Goal: Information Seeking & Learning: Learn about a topic

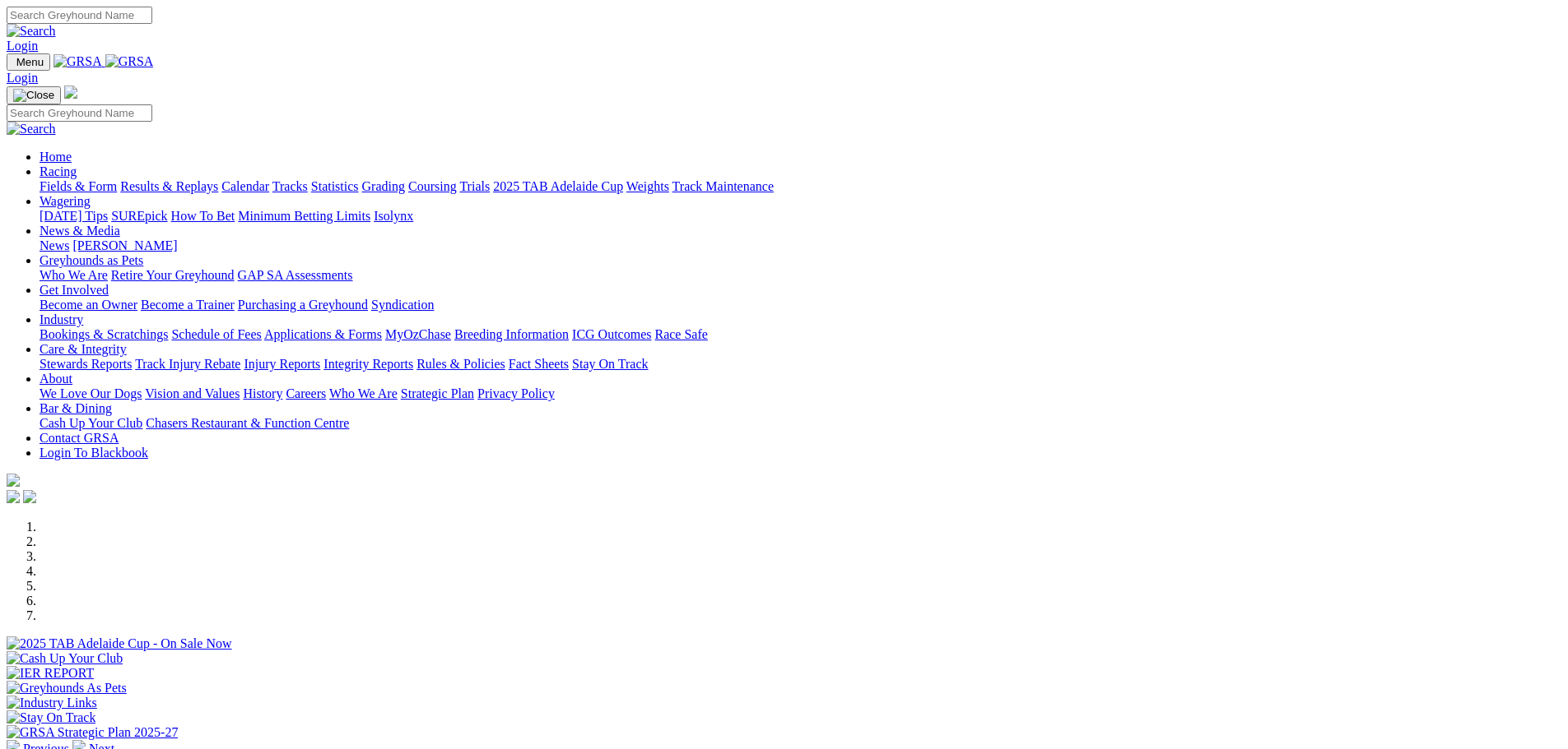
click at [83, 312] on link "Industry" at bounding box center [62, 319] width 44 height 14
click at [127, 342] on link "Care & Integrity" at bounding box center [83, 349] width 87 height 14
click at [73, 372] on link "About" at bounding box center [56, 378] width 33 height 14
click at [112, 401] on link "Bar & Dining" at bounding box center [76, 408] width 73 height 14
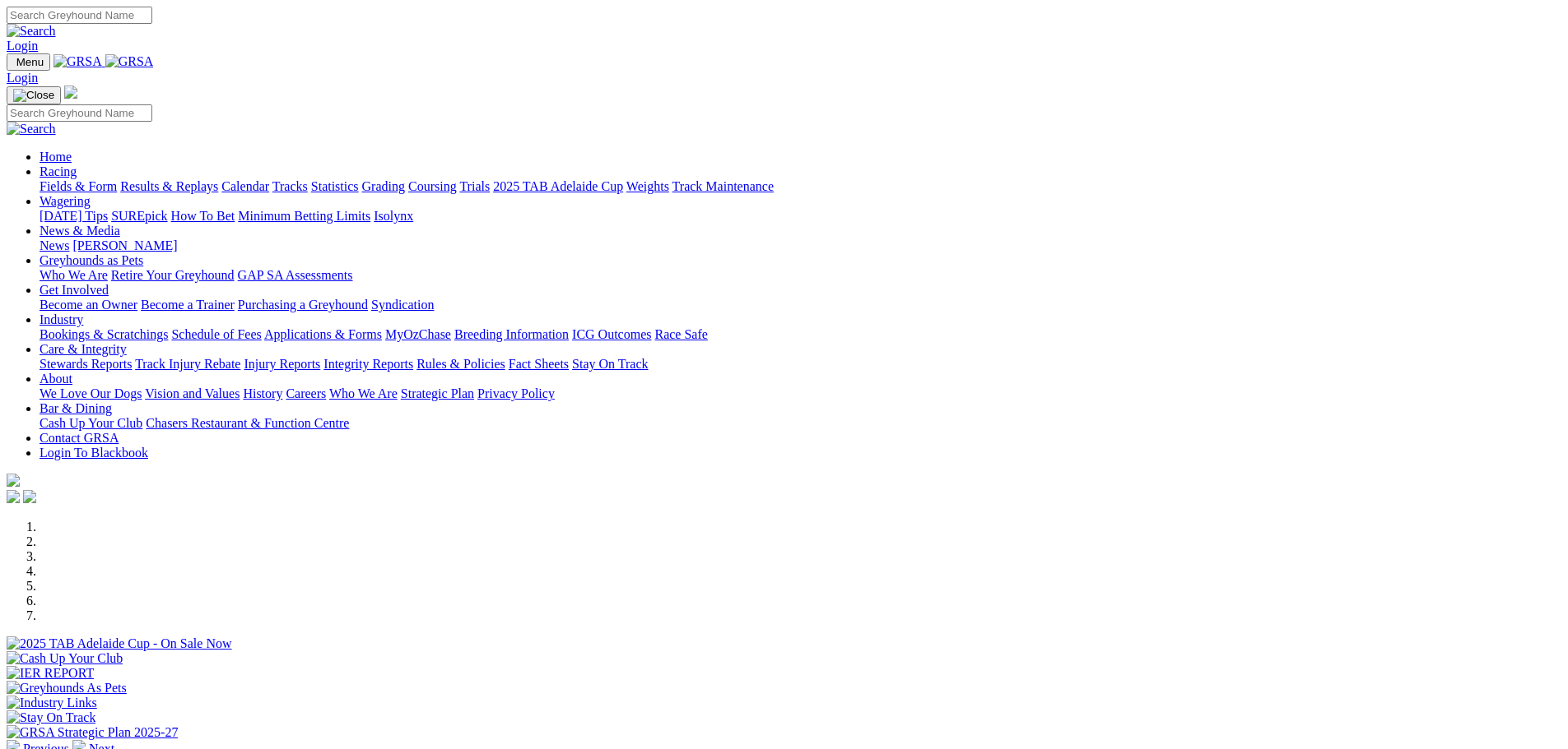
click at [83, 312] on link "Industry" at bounding box center [62, 319] width 44 height 14
click at [109, 283] on link "Get Involved" at bounding box center [74, 290] width 69 height 14
click at [77, 165] on link "Racing" at bounding box center [58, 171] width 37 height 14
click at [270, 179] on link "Calendar" at bounding box center [245, 186] width 47 height 14
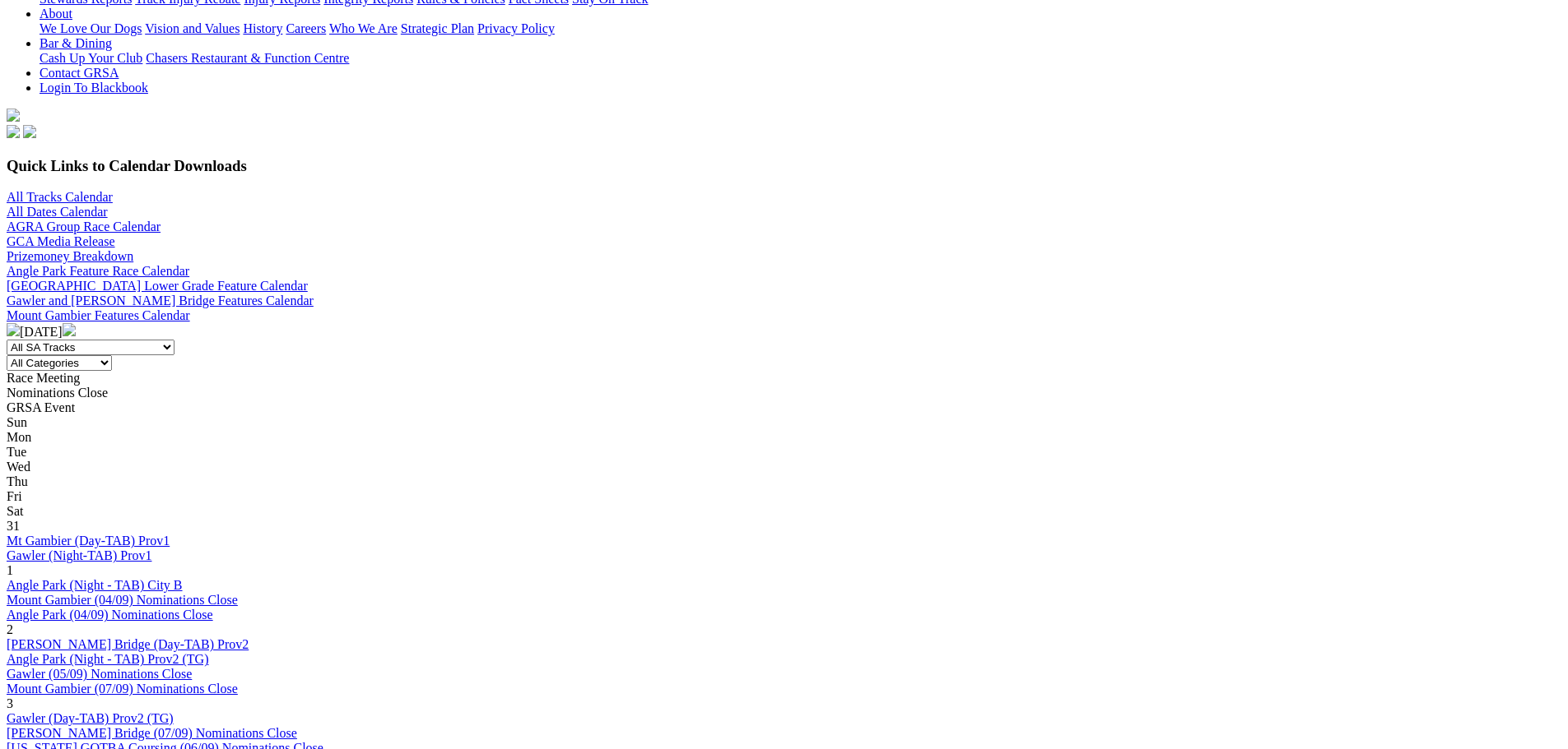
scroll to position [411, 0]
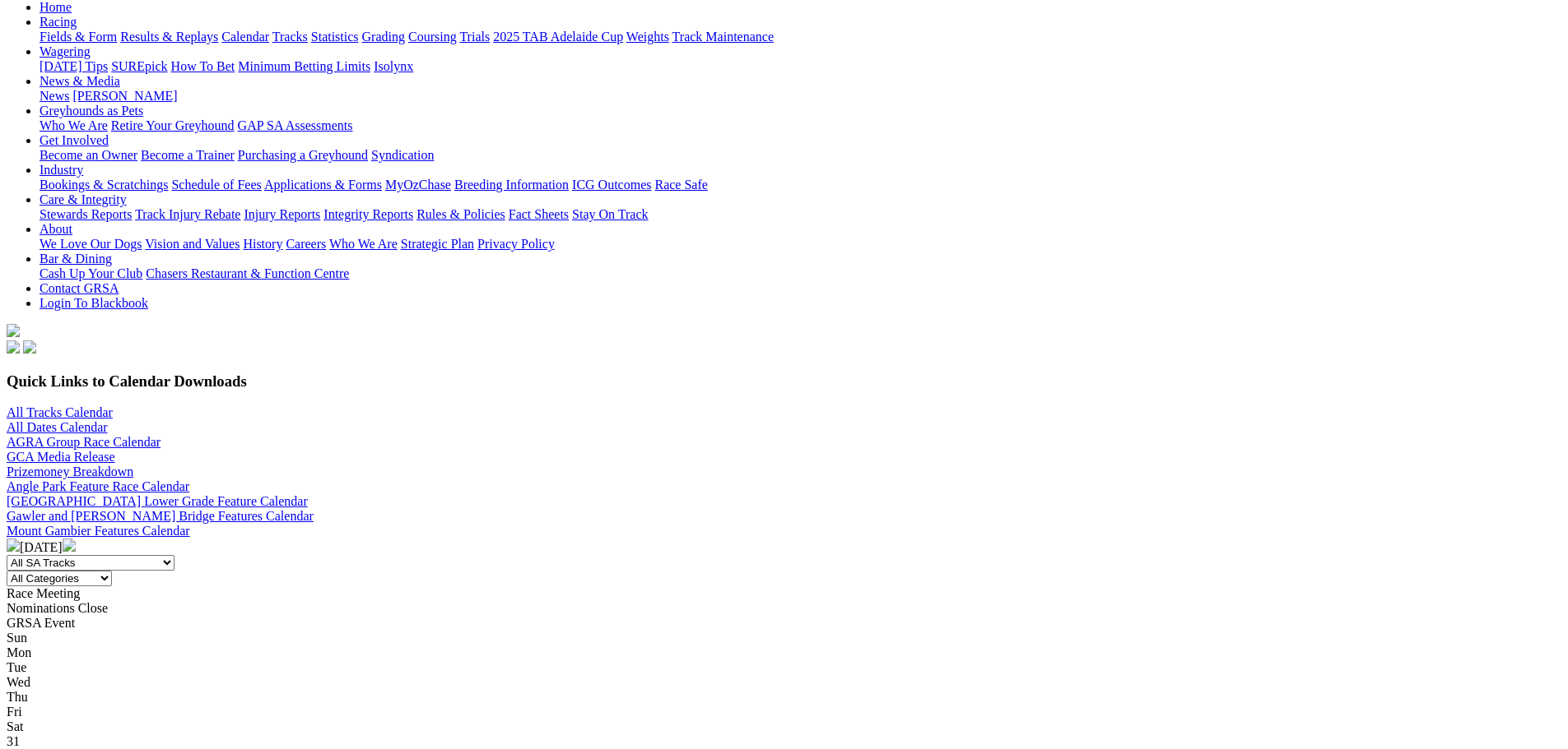
scroll to position [493, 0]
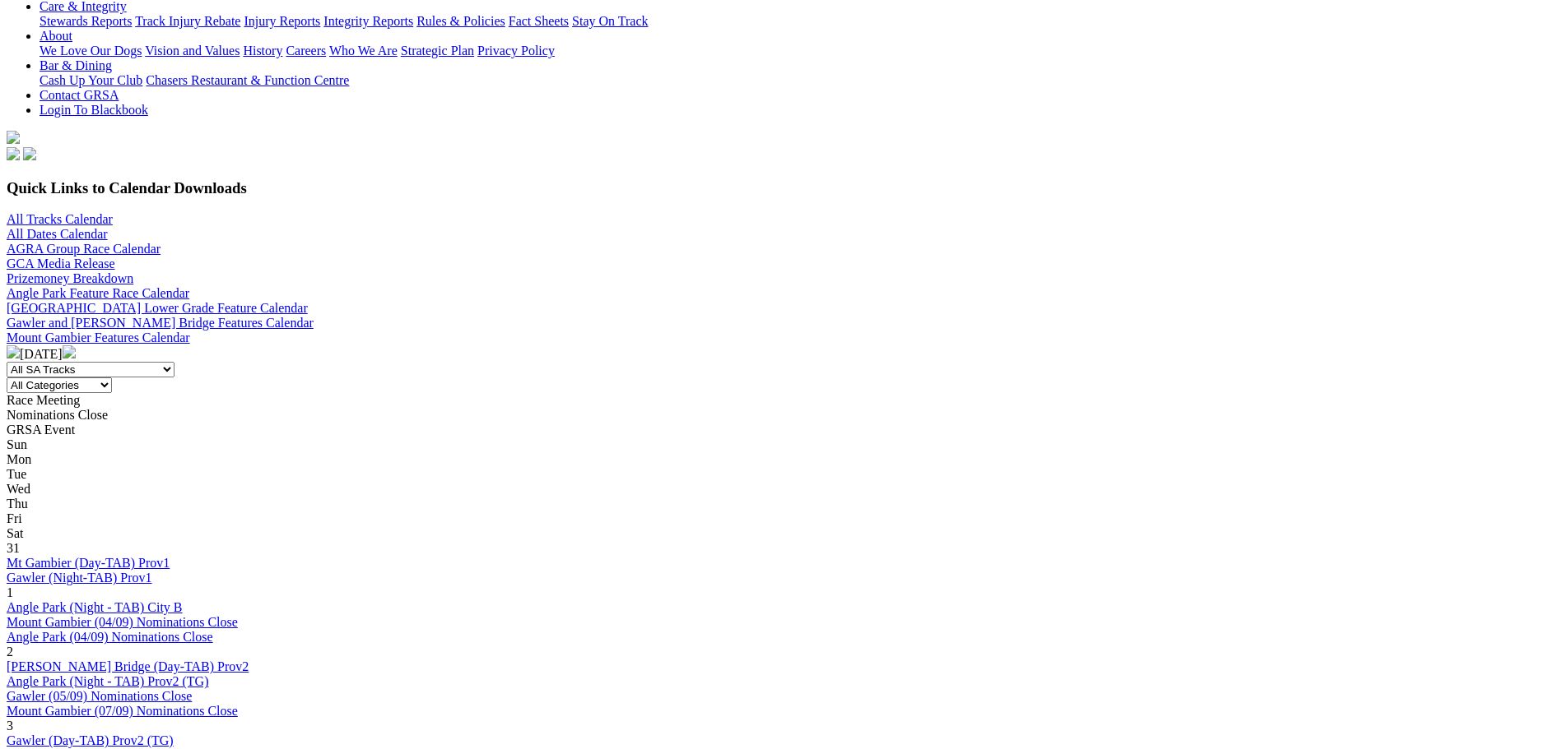
scroll to position [411, 0]
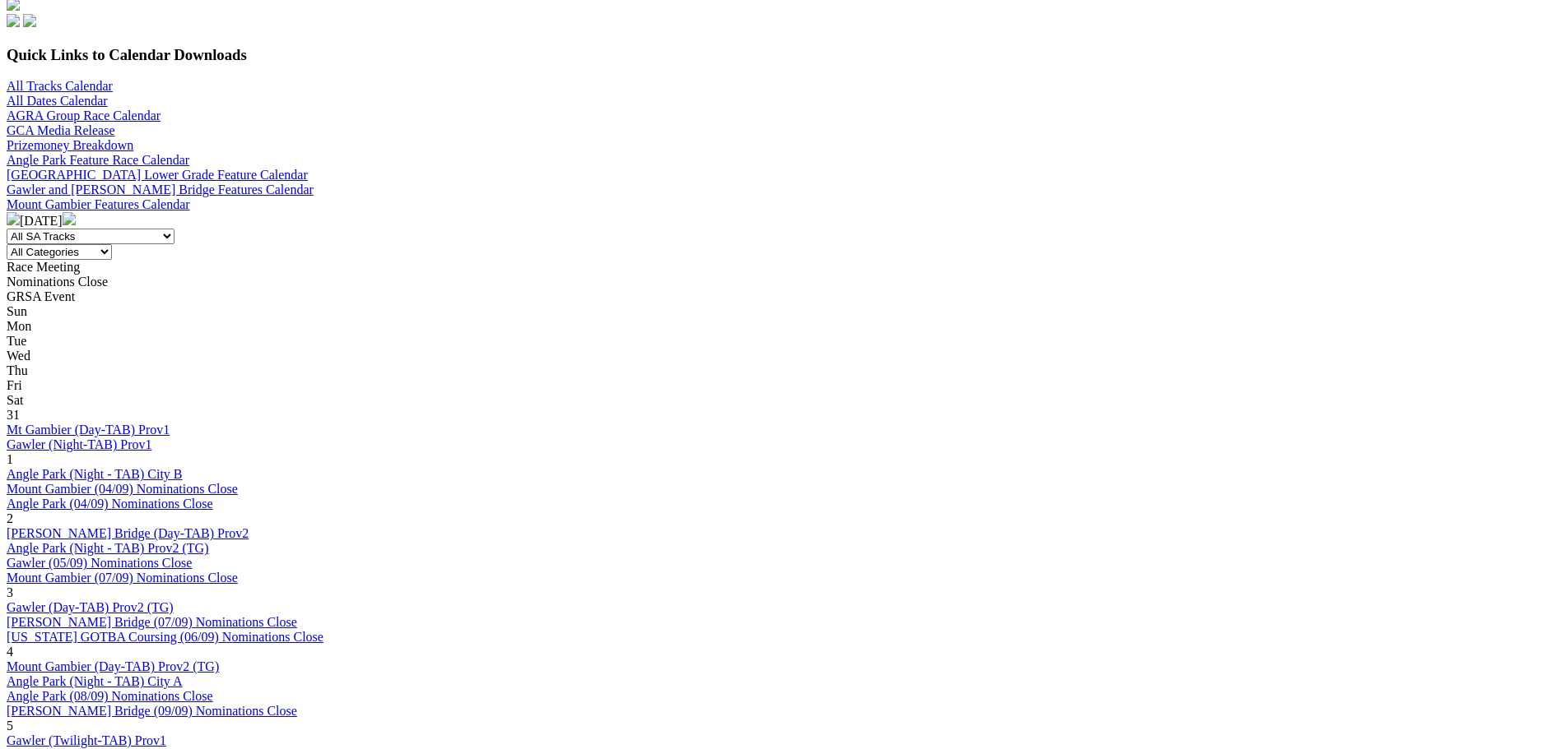
scroll to position [741, 0]
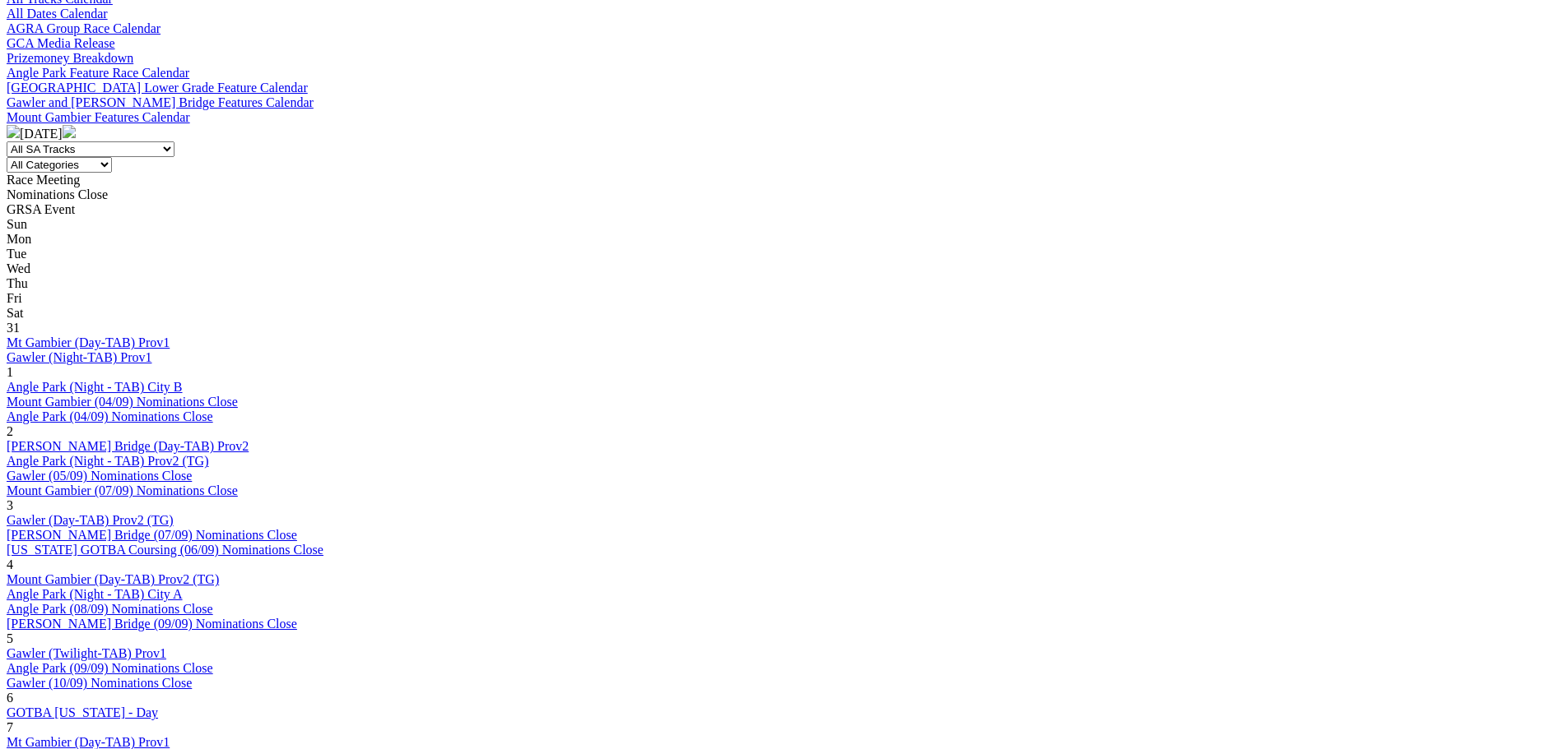
scroll to position [741, 0]
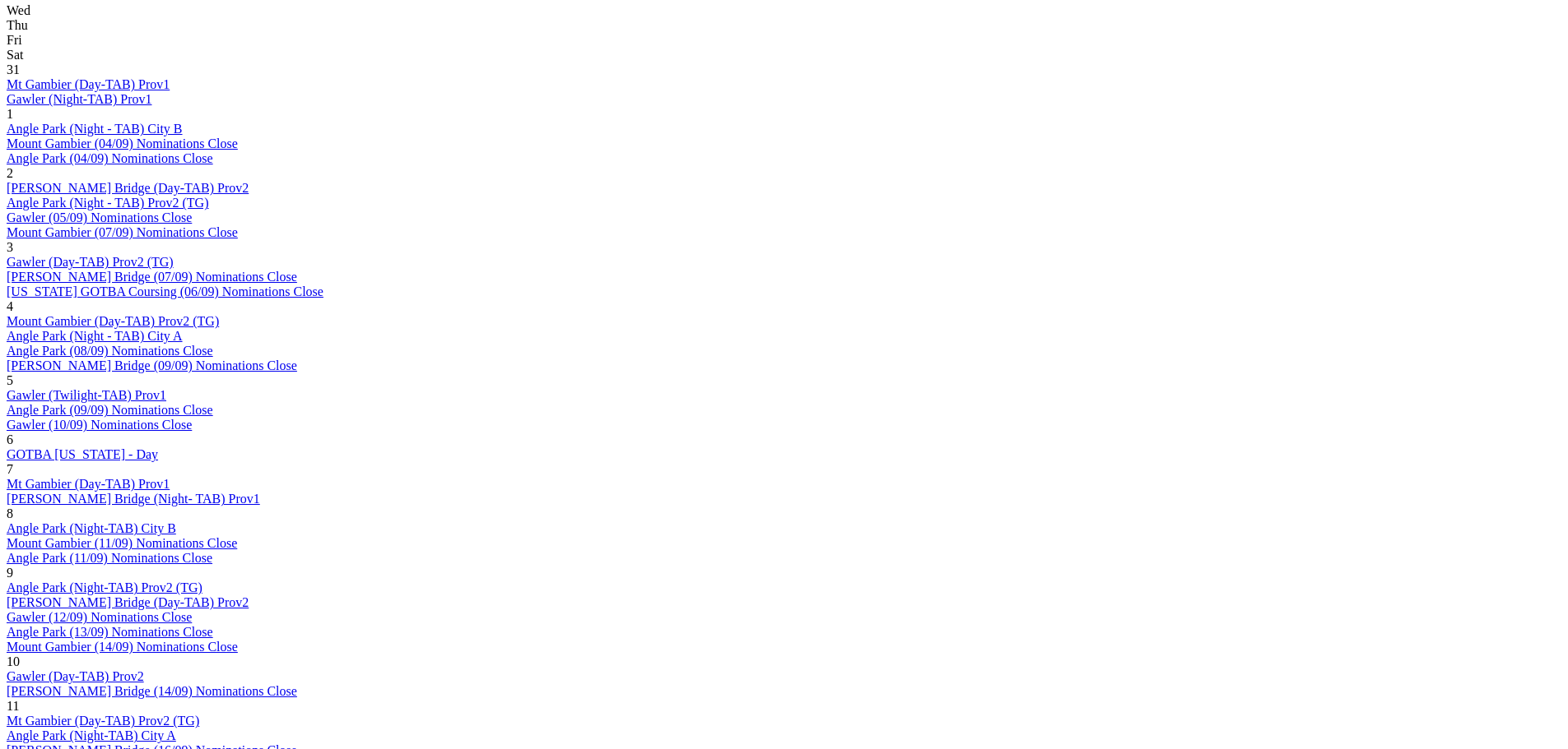
scroll to position [987, 0]
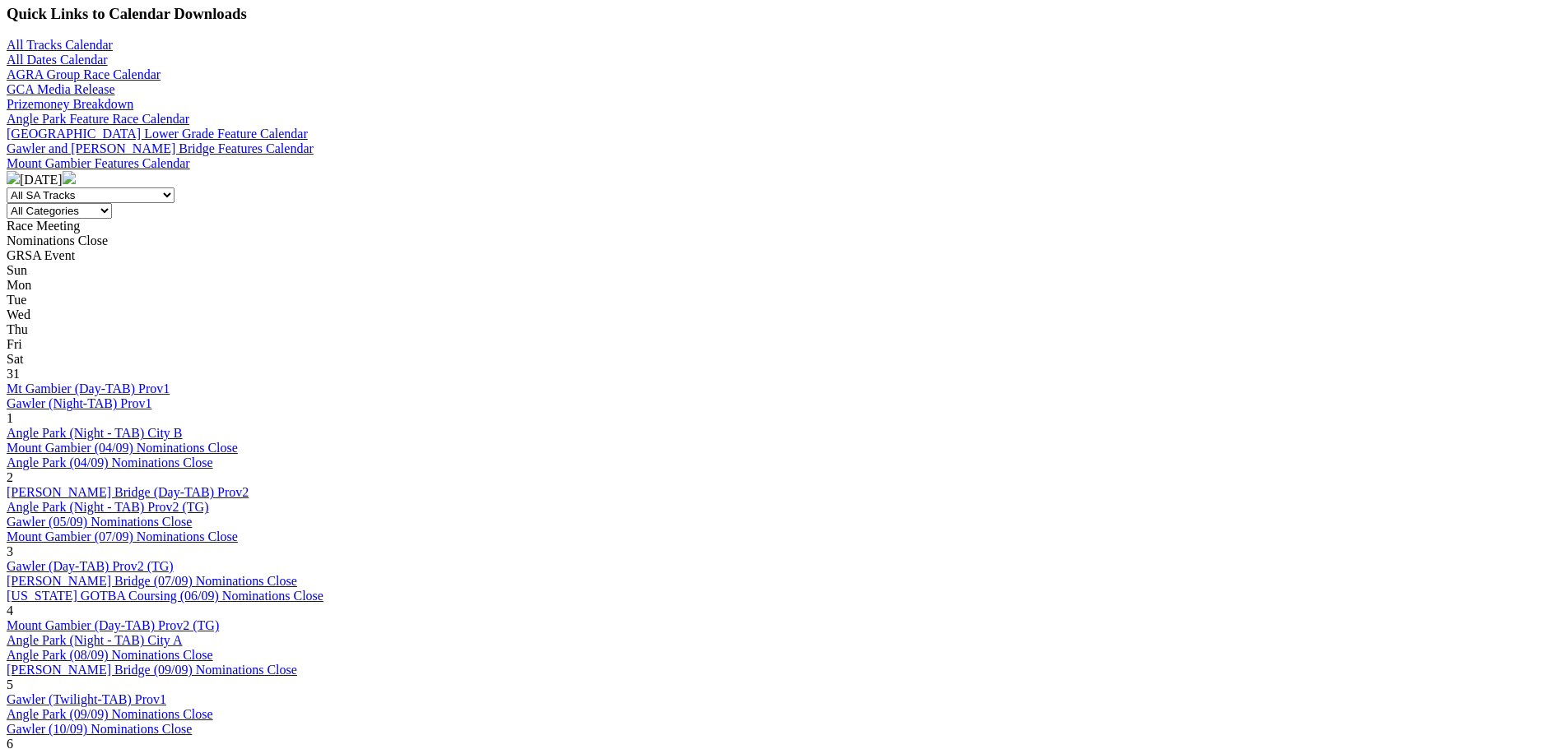
scroll to position [576, 0]
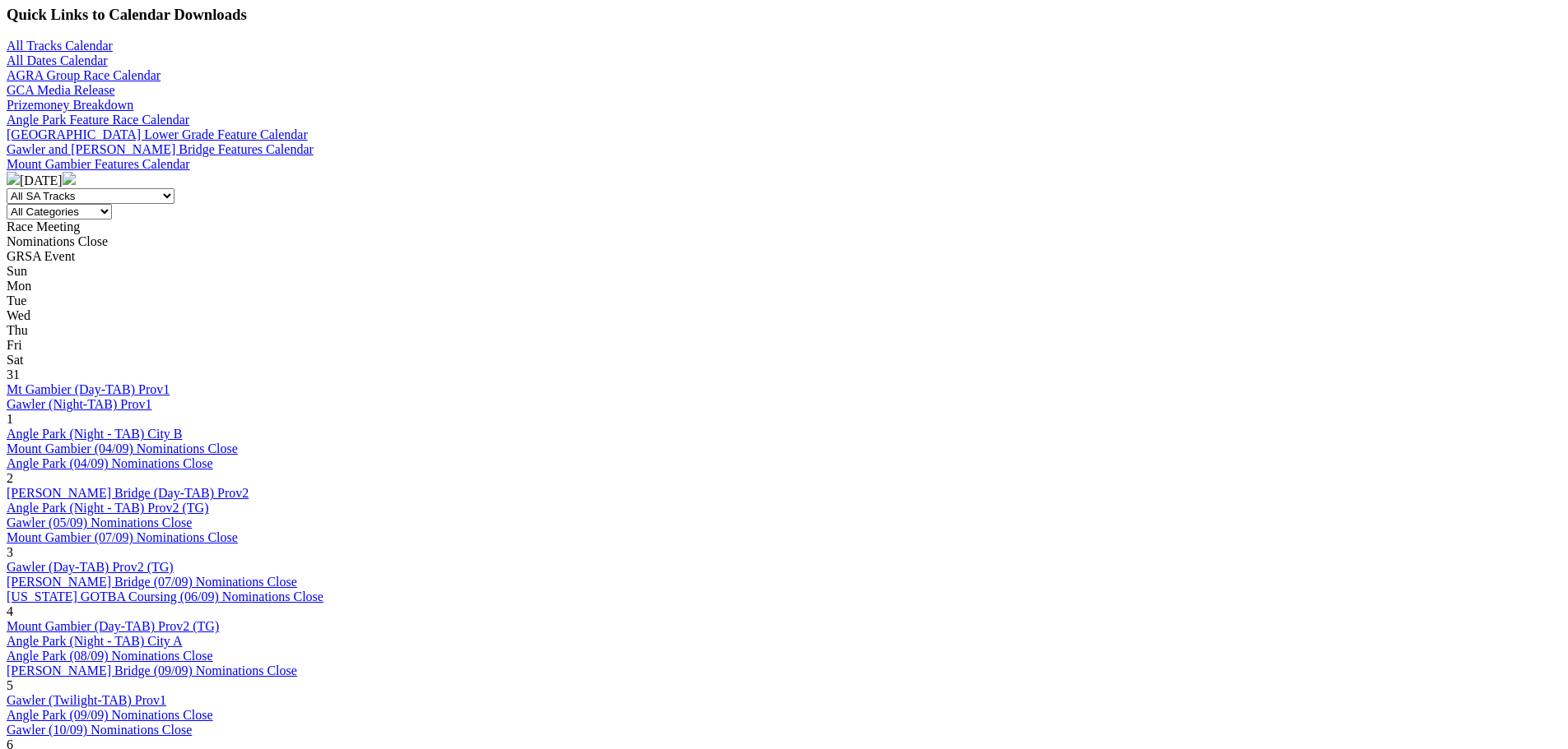
scroll to position [576, 0]
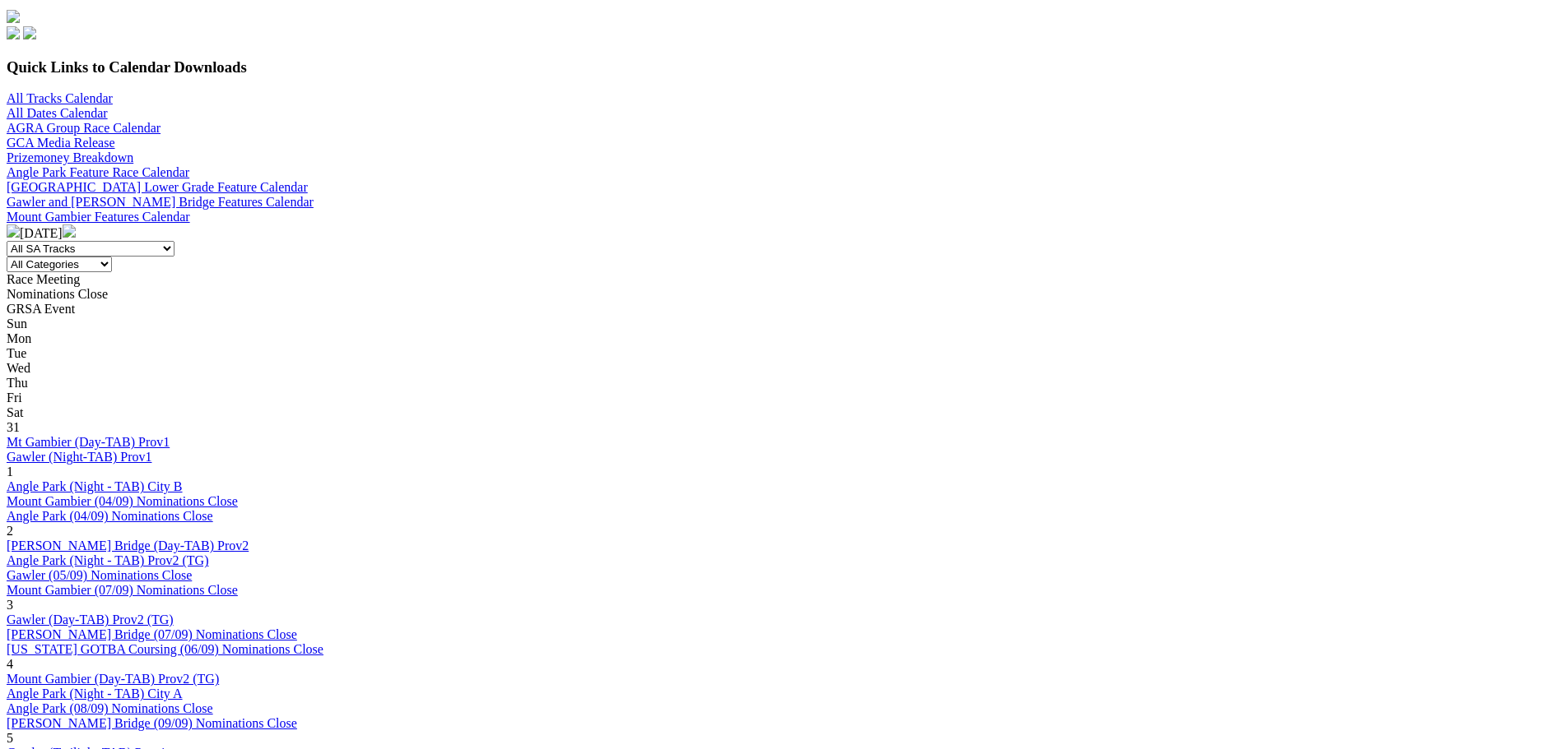
scroll to position [576, 0]
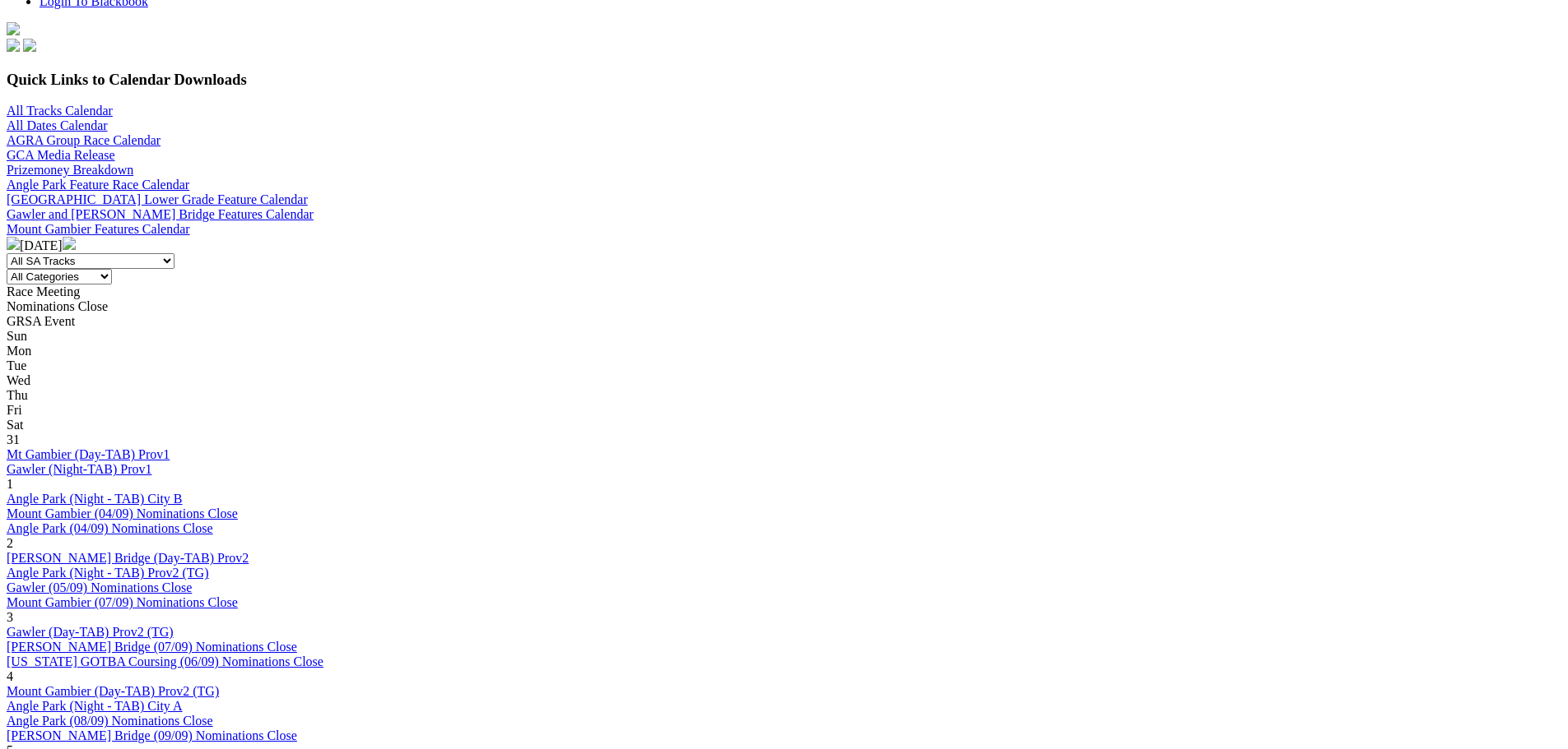
scroll to position [576, 0]
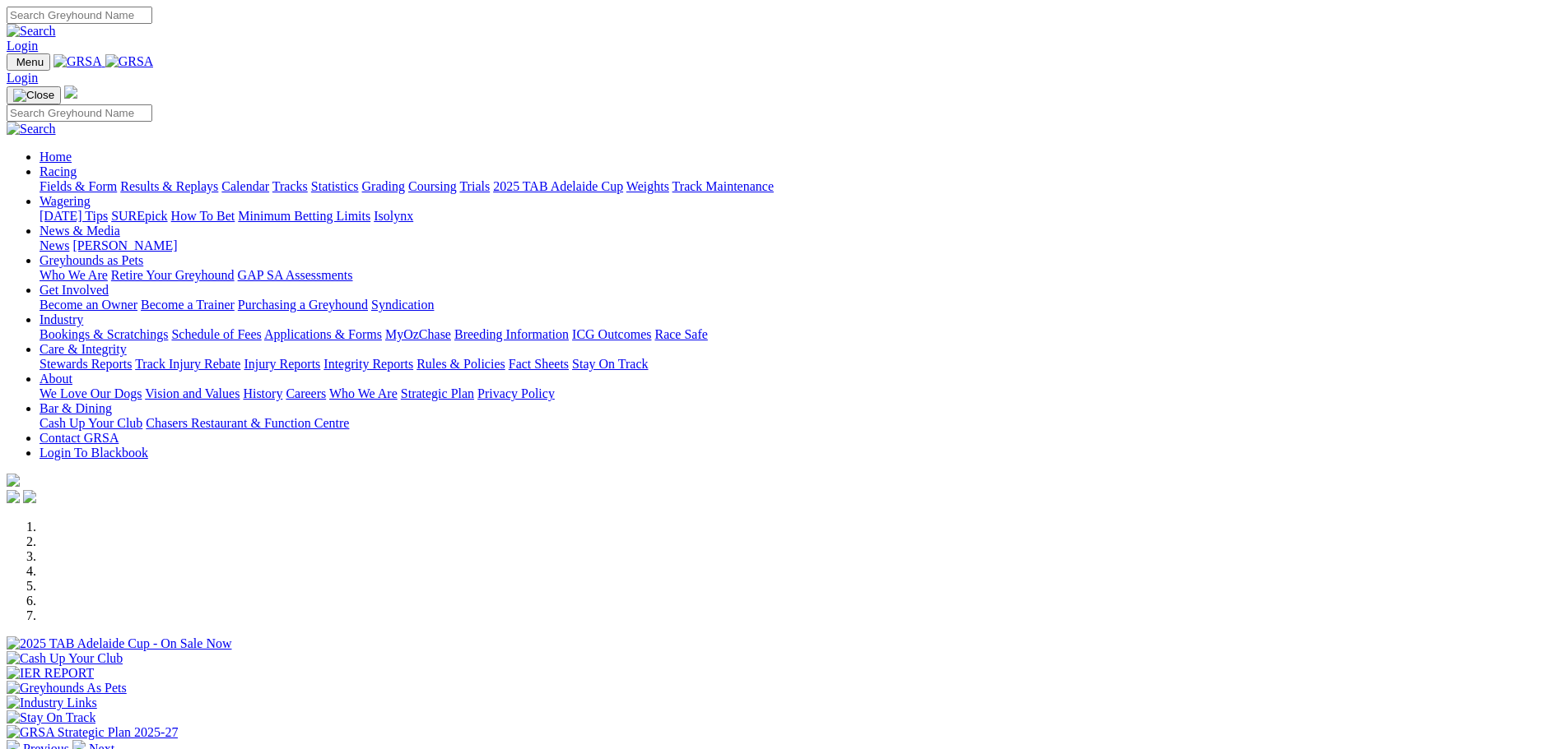
click at [73, 372] on link "About" at bounding box center [56, 378] width 33 height 14
click at [127, 342] on link "Care & Integrity" at bounding box center [83, 349] width 87 height 14
click at [73, 372] on link "About" at bounding box center [56, 378] width 33 height 14
click at [77, 165] on link "Racing" at bounding box center [58, 171] width 37 height 14
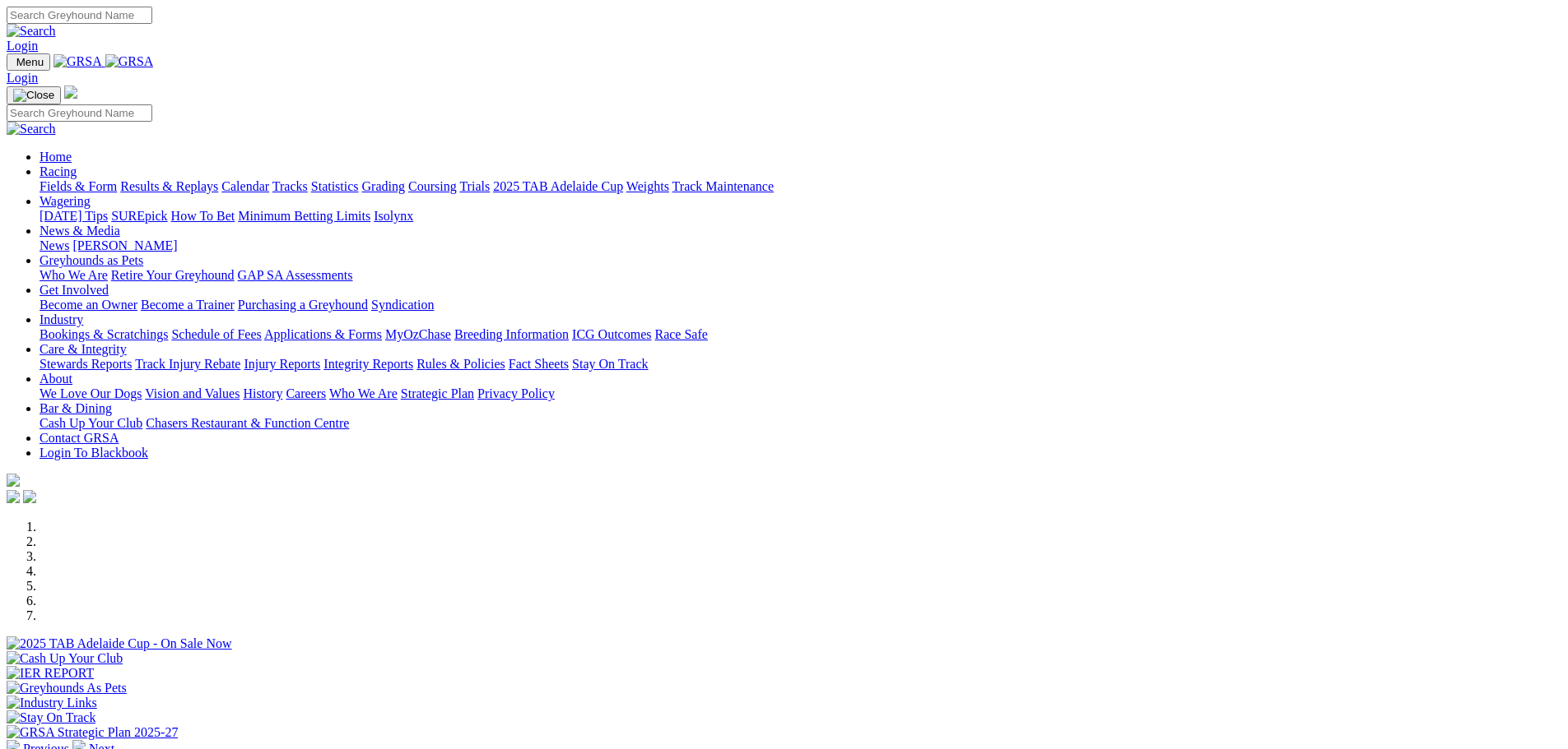
click at [270, 179] on link "Calendar" at bounding box center [245, 186] width 47 height 14
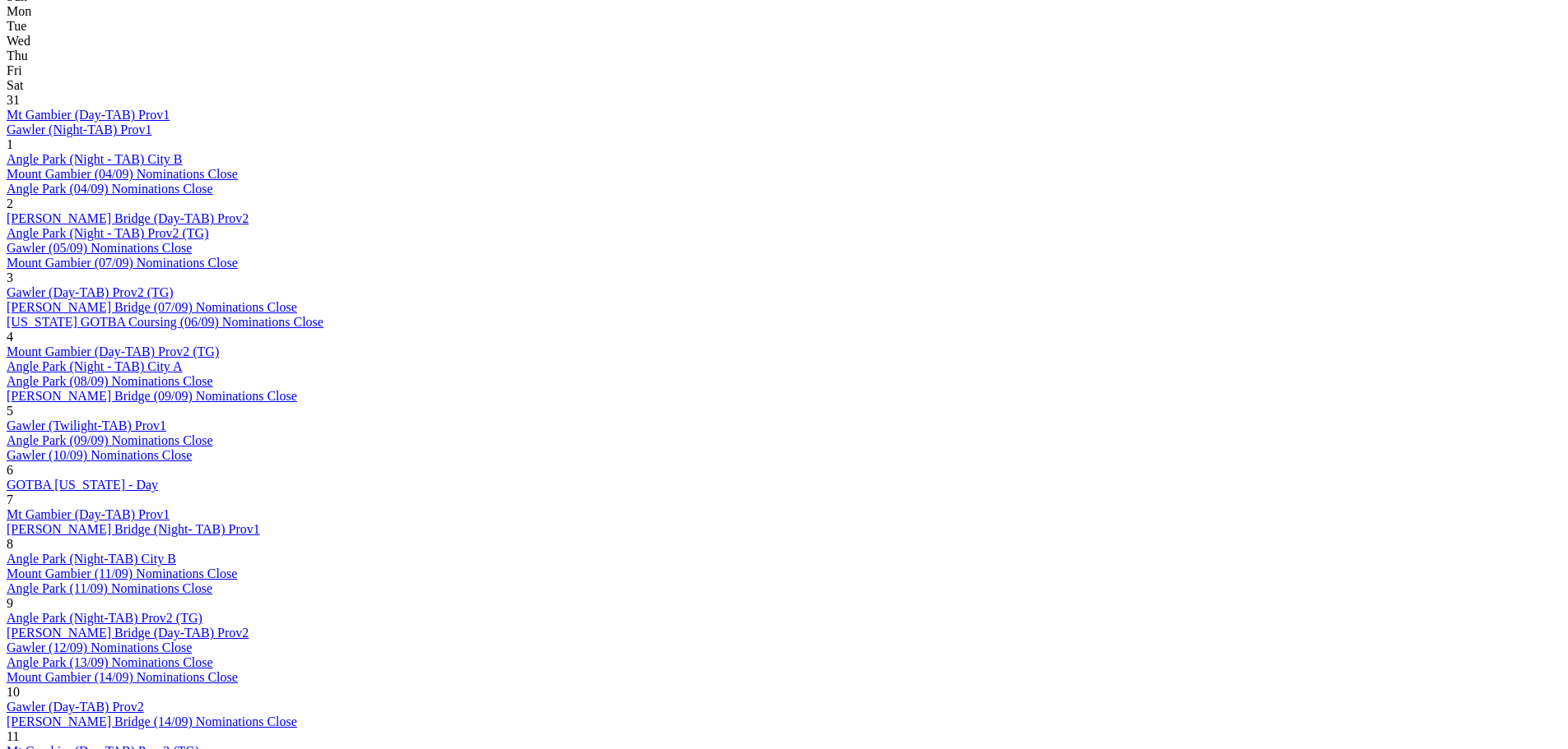
scroll to position [822, 0]
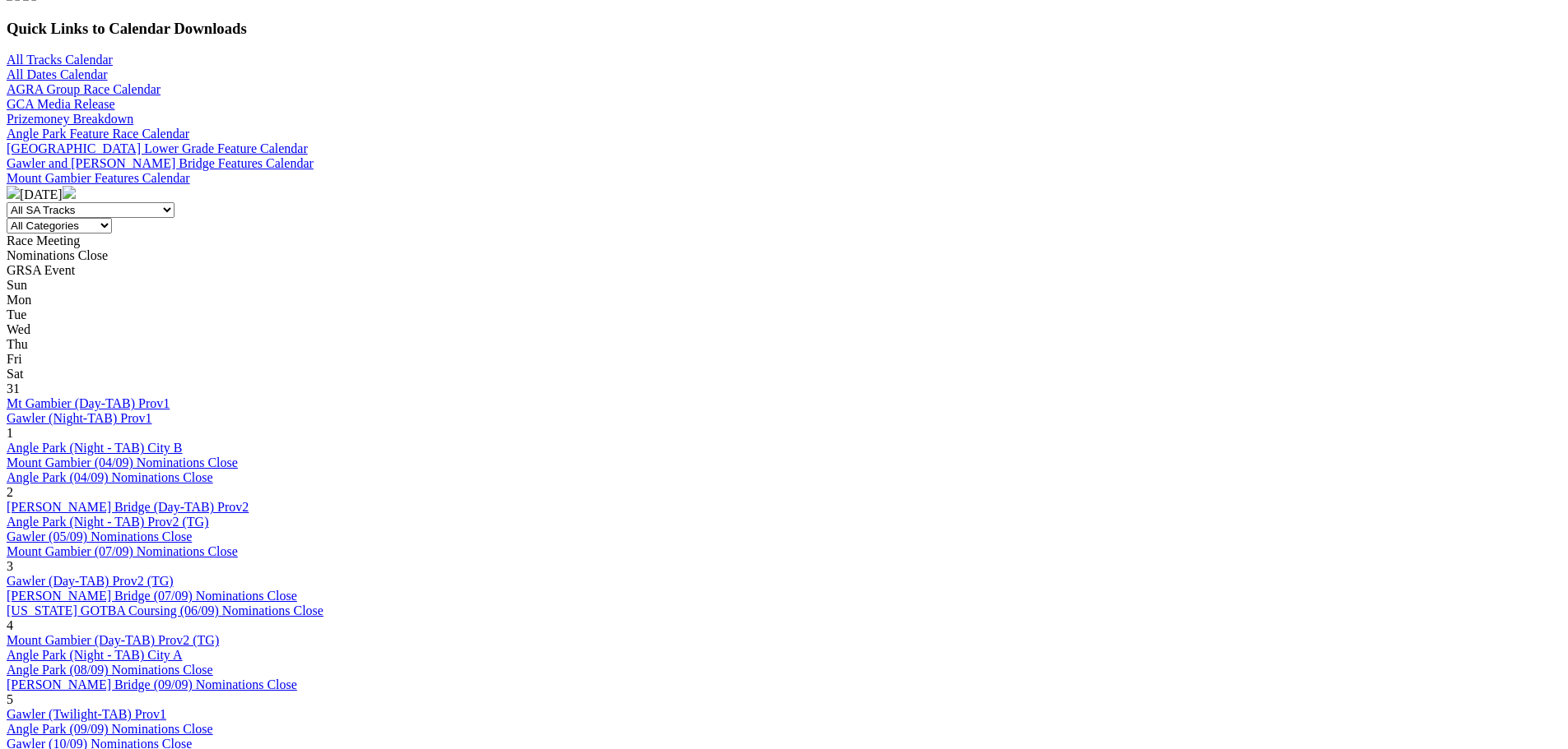
scroll to position [576, 0]
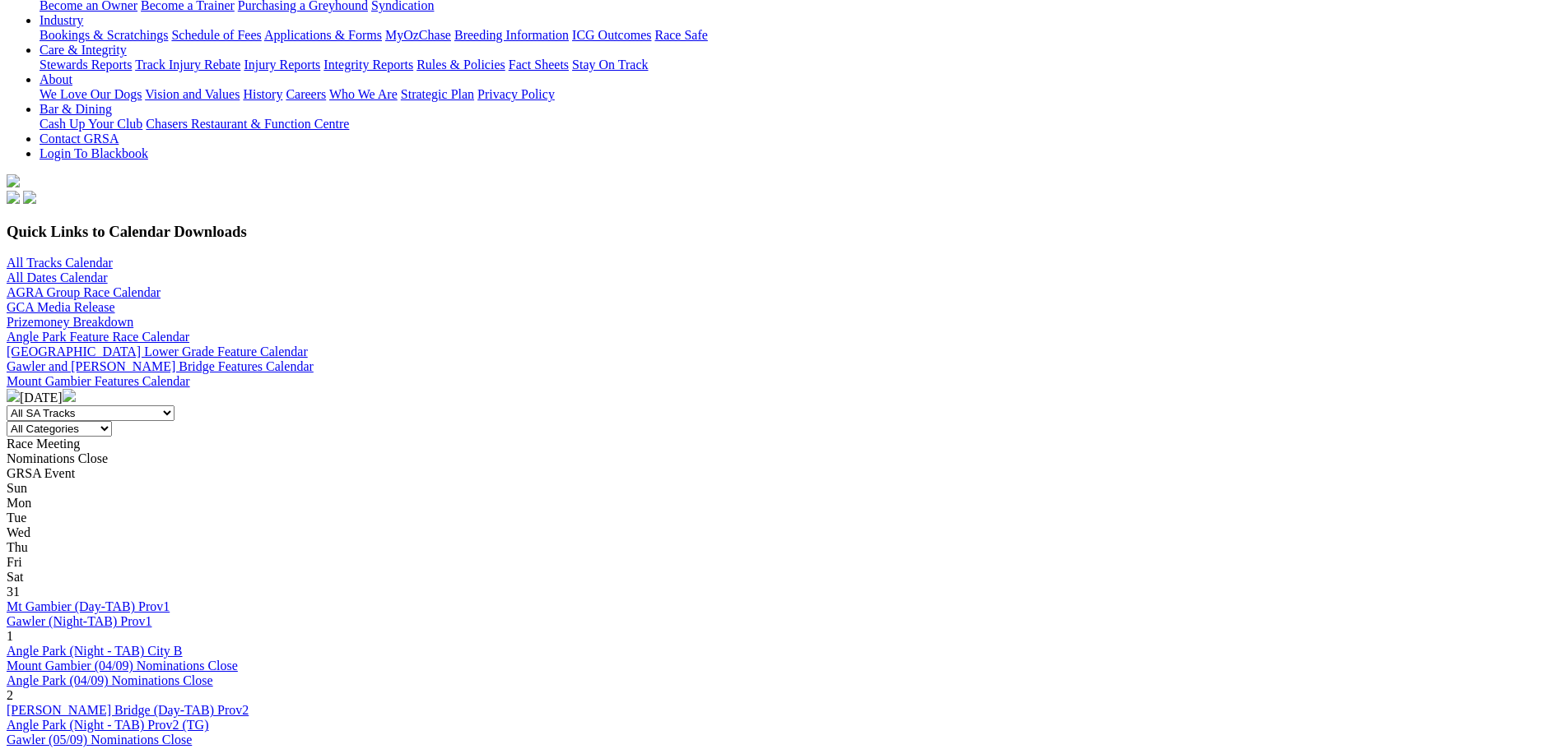
scroll to position [658, 0]
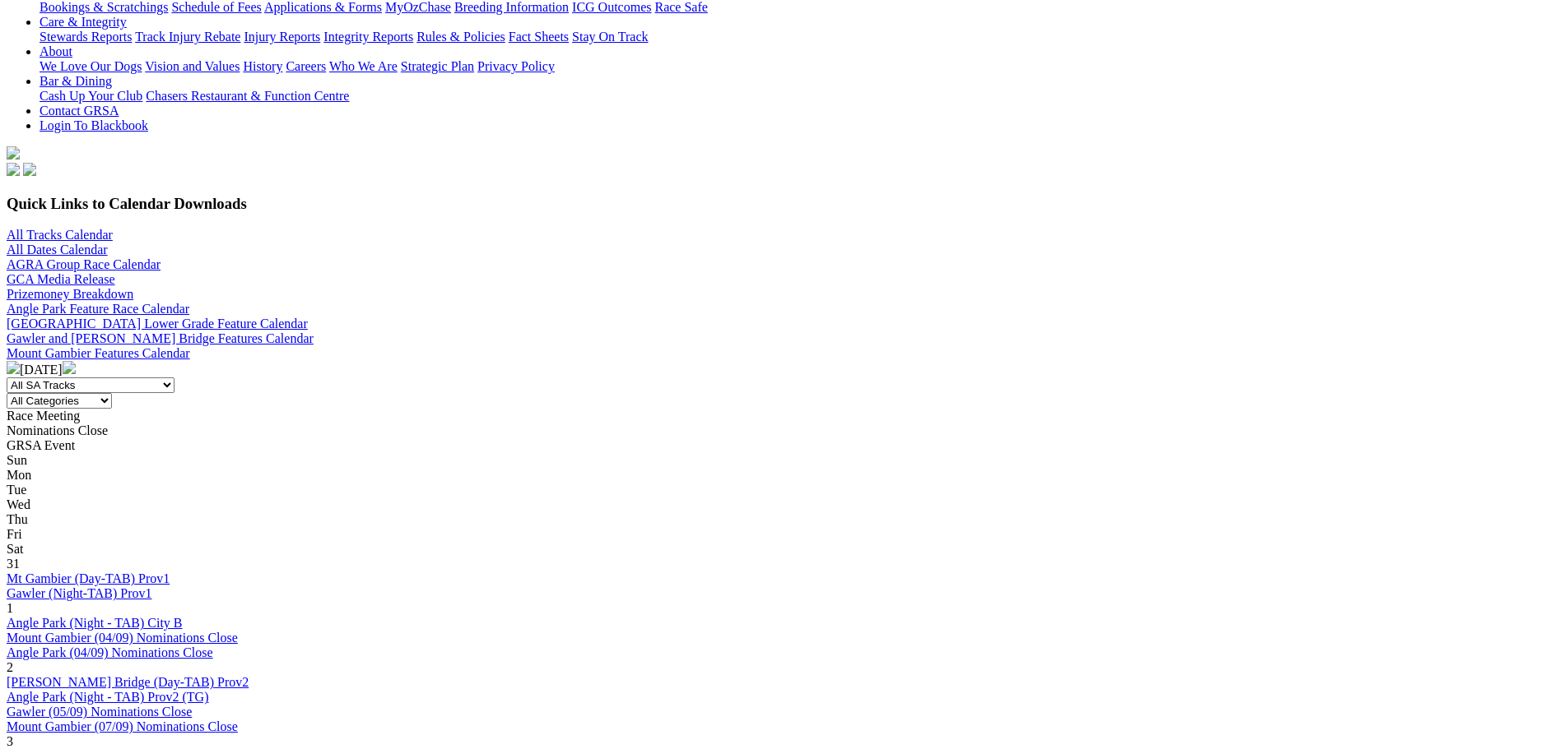
scroll to position [411, 0]
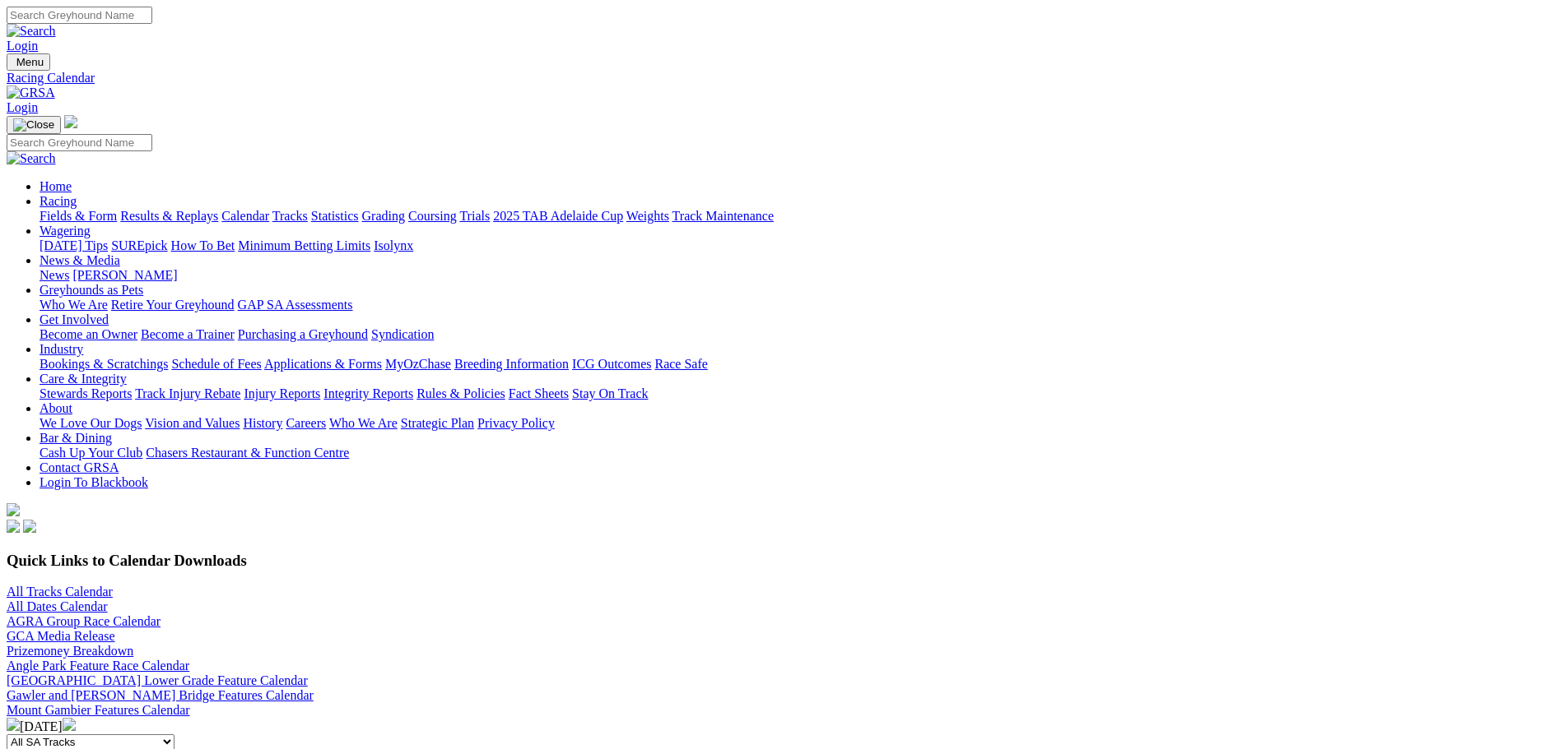
click at [161, 615] on link "AGRA Group Race Calendar" at bounding box center [84, 621] width 154 height 14
